Goal: Find specific page/section

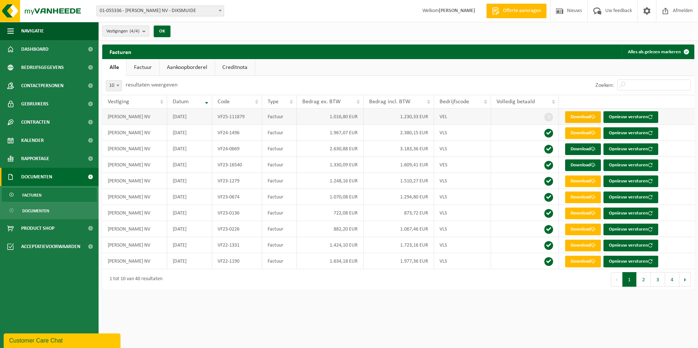
click at [593, 115] on span at bounding box center [593, 117] width 5 height 5
click at [46, 66] on span "Bedrijfsgegevens" at bounding box center [42, 67] width 43 height 18
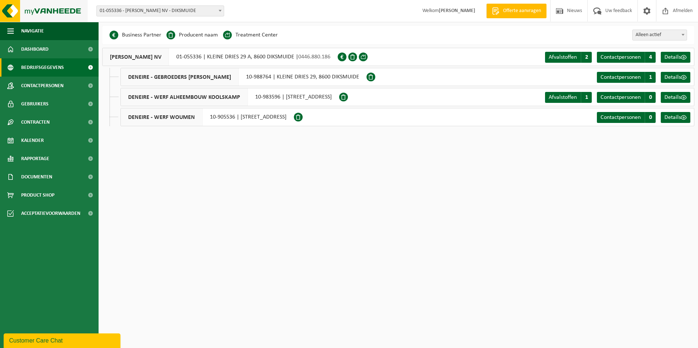
click at [43, 9] on img at bounding box center [44, 11] width 88 height 22
